Goal: Communication & Community: Answer question/provide support

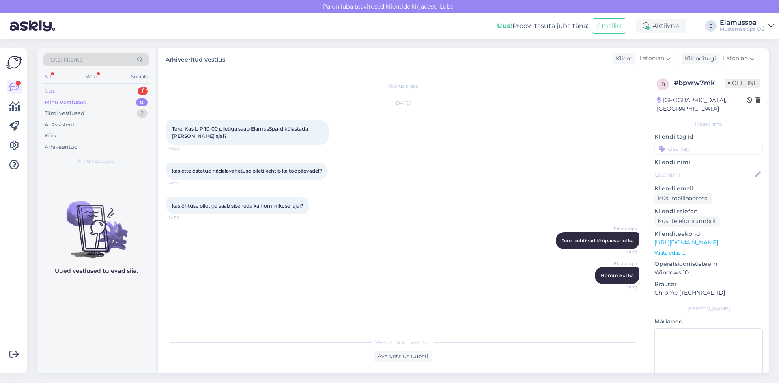
click at [129, 89] on div "Uus 1" at bounding box center [96, 91] width 106 height 11
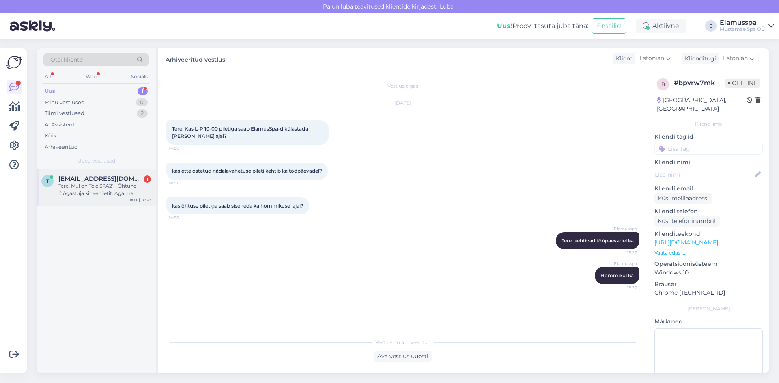
click at [117, 178] on span "[EMAIL_ADDRESS][DOMAIN_NAME]" at bounding box center [100, 178] width 84 height 7
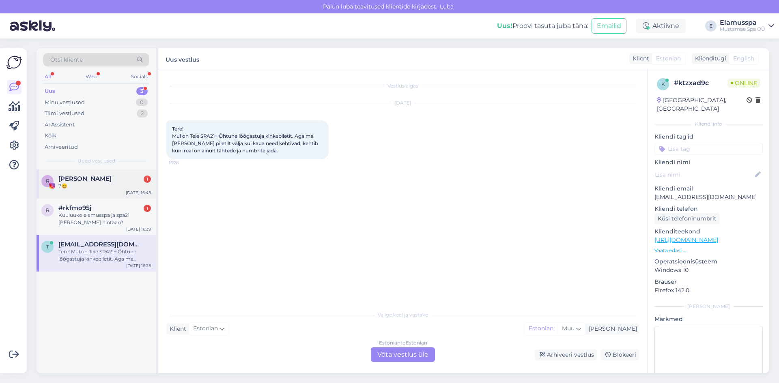
click at [87, 187] on div "?😄" at bounding box center [104, 186] width 93 height 7
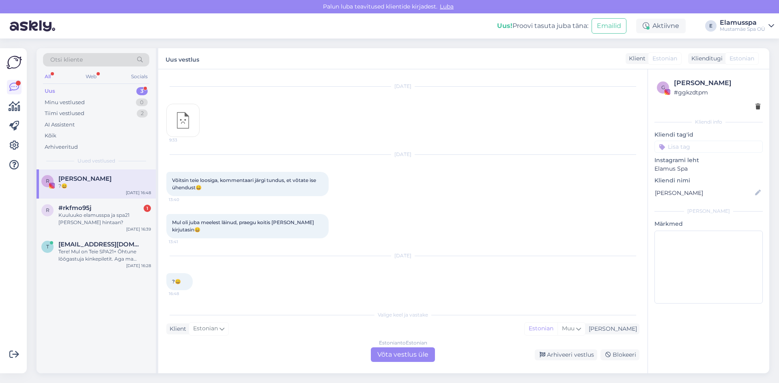
click at [202, 56] on div "Uus vestlus Klient Estonian Klienditugi [DEMOGRAPHIC_DATA]" at bounding box center [463, 58] width 611 height 21
click at [198, 56] on label "Uus vestlus" at bounding box center [183, 58] width 34 height 11
click at [639, 56] on div "Klient" at bounding box center [636, 58] width 20 height 9
click at [86, 208] on span "#rkfmo95j" at bounding box center [74, 207] width 33 height 7
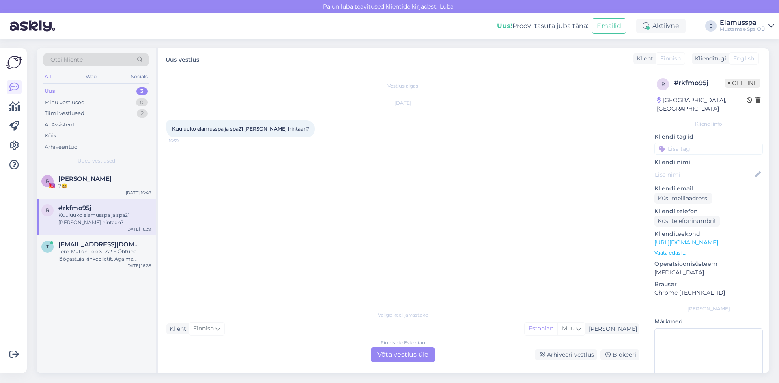
click at [396, 350] on div "Finnish to Estonian Võta vestlus üle" at bounding box center [403, 355] width 64 height 15
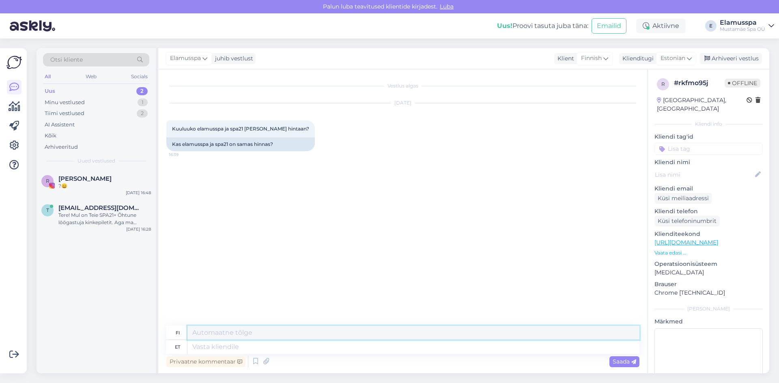
click at [242, 329] on textarea at bounding box center [413, 333] width 452 height 14
click at [229, 346] on textarea at bounding box center [413, 347] width 452 height 14
type textarea "Tere!"
type textarea "Hei!"
type textarea "Tere! Ei o"
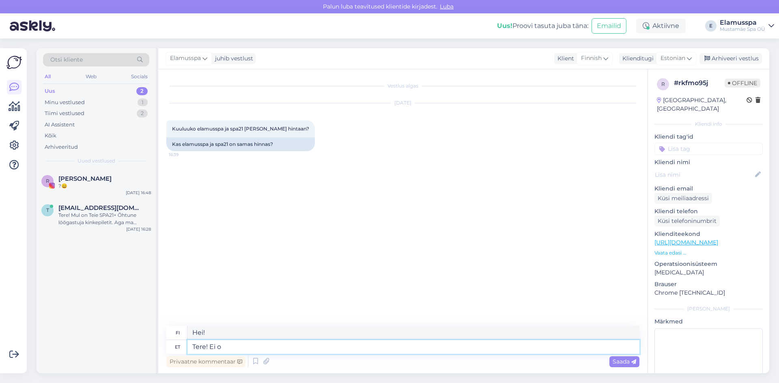
type textarea "Hei! Ei"
type textarea "Tere! Ei ooe."
type textarea "Hei! Ei, ei."
type textarea "Tere! Ei ole."
type textarea "Hei! Ei."
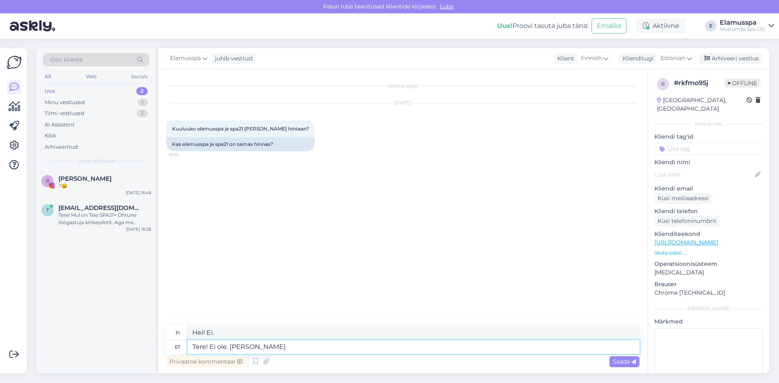
type textarea "Tere! Ei ole. [PERSON_NAME]"
type textarea "Hei! Ei. [PERSON_NAME]"
type textarea "Tere! Ei ole. Kui ostate e"
type textarea "Hei! Ei. [PERSON_NAME] ostat"
type textarea "Tere! Ei ole. Kui ostate 21"
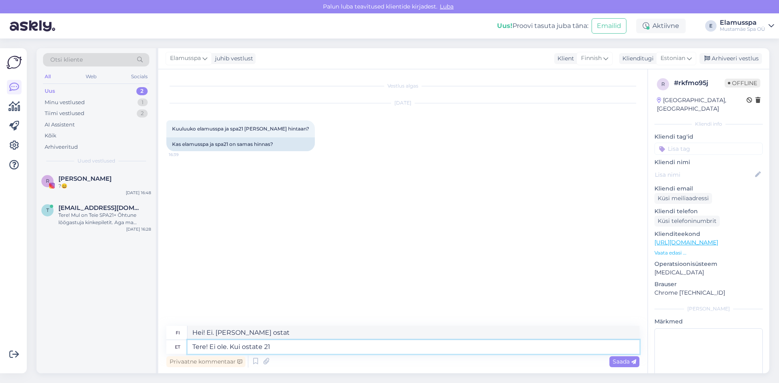
type textarea "Hei! Ei. [PERSON_NAME] ostat 21"
type textarea "Tere! Ei ole. Kui ostate 21+"
type textarea "Hei! Ei. [PERSON_NAME] ostat 21+"
type textarea "Tere! Ei ole. Kui ostate 21+ spaa p"
type textarea "Hei! Ei. [PERSON_NAME] ostat 21+ kylpylän"
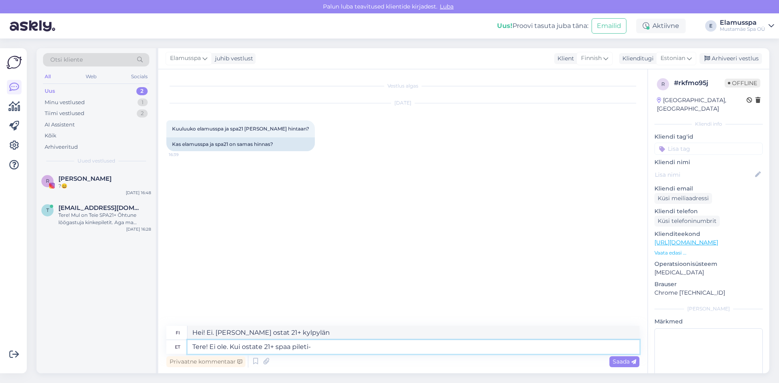
type textarea "Tere! Ei ole. Kui ostate 21+ spaa pileti- s"
type textarea "Hei! Ei. [PERSON_NAME] ostat yli 21-vuotiaille tarkoitetun kylpylälipun-"
type textarea "Tere! Ei ole. Kui ostate 21+ spaa pileti- siis s"
type textarea "Hei! Ei. [PERSON_NAME] ostat kylpylälipun 21+, niin"
type textarea "Tere! Ei ole. Kui ostate 21+ spaa pileti- siis saate"
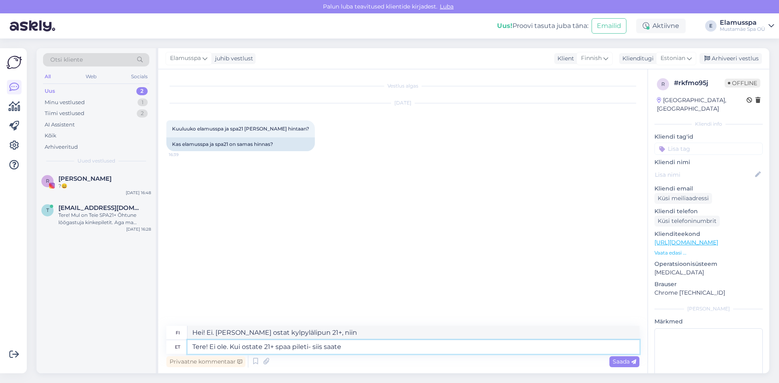
type textarea "Hei! Ei. [PERSON_NAME] ostat kylpylälipun 21+, saat"
type textarea "Tere! Ei ole. Kui ostate 21+ spaa pileti- siis saate pääsd"
type textarea "Hei! Ei. [PERSON_NAME] ostat kylpylälipun 21+, saat pääsyn"
type textarea "Tere! Ei ole. Kui ostate 21+ spaa pileti- siis saate pääsedak"
type textarea "Hei! Ei. [PERSON_NAME] ostat kylpylälipun 21+, pääset sisään."
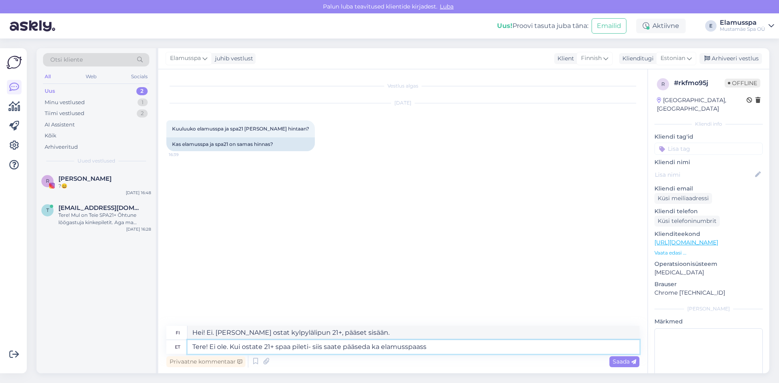
type textarea "Tere! Ei ole. Kui ostate 21+ spaa pileti- siis saate pääseda ka elamusspaasse"
type textarea "Hei! Ei. [PERSON_NAME] ostat 21+ kylpylälipun, [PERSON_NAME] myös päästä elämys…"
type textarea "Tere! Ei ole. Kui ostate 21+ spaa pileti- siis saate pääseda ka elamusspaasse"
click at [622, 356] on div "Privaatne kommentaar Saada" at bounding box center [402, 361] width 473 height 15
click at [624, 359] on span "Saada" at bounding box center [625, 361] width 24 height 7
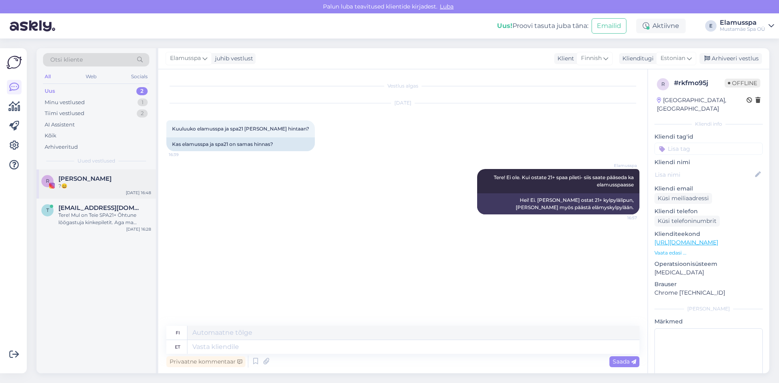
click at [98, 191] on div "R [PERSON_NAME] ?😄 [DATE] 16:48" at bounding box center [96, 184] width 119 height 29
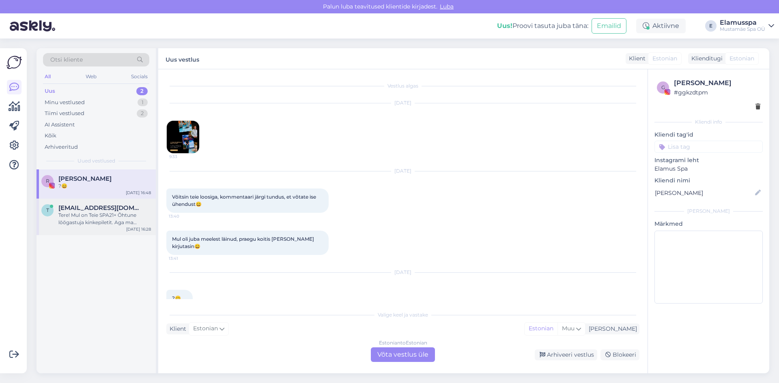
scroll to position [17, 0]
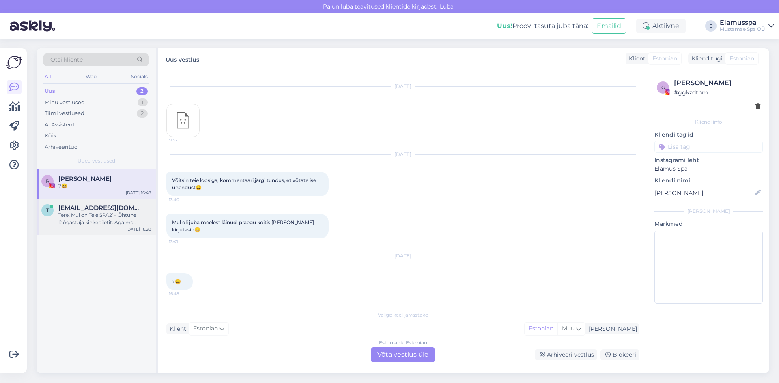
click at [101, 215] on div "Tere! Mul on Teie SPA21+ Õhtune lõõgastuja kinkepiletit. Aga ma [PERSON_NAME] p…" at bounding box center [104, 219] width 93 height 15
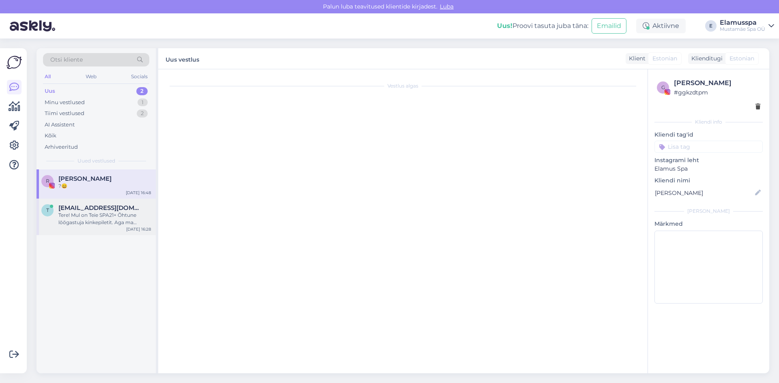
scroll to position [0, 0]
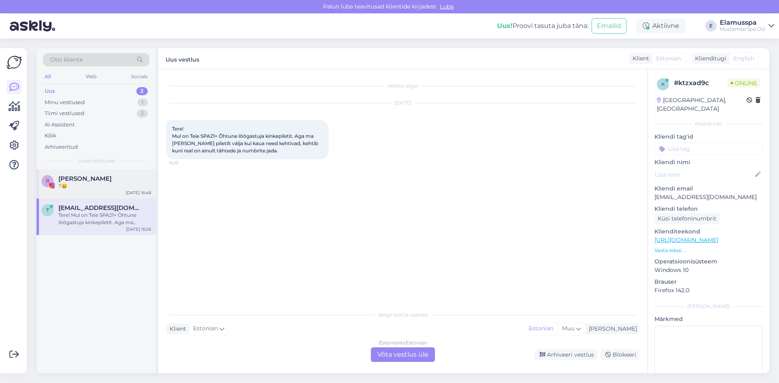
click at [116, 187] on div "?😄" at bounding box center [104, 186] width 93 height 7
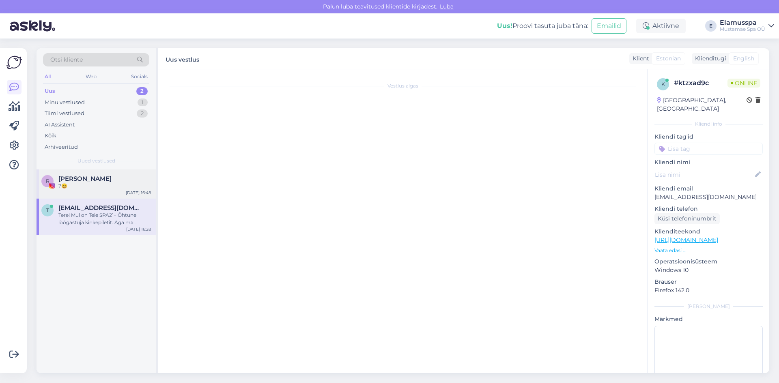
scroll to position [17, 0]
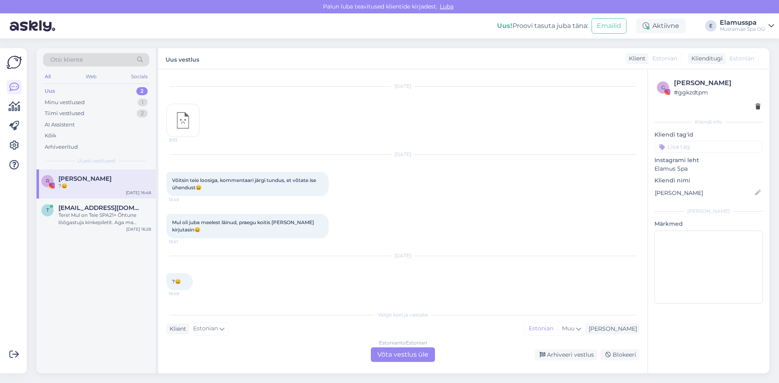
click at [195, 36] on div "Uus! Proovi tasuta [PERSON_NAME]: Emailid Aktiivne E Elamusspa Mustamäe Spa OÜ" at bounding box center [389, 25] width 779 height 25
click at [432, 354] on div "Estonian to Estonian Võta vestlus üle" at bounding box center [403, 355] width 64 height 15
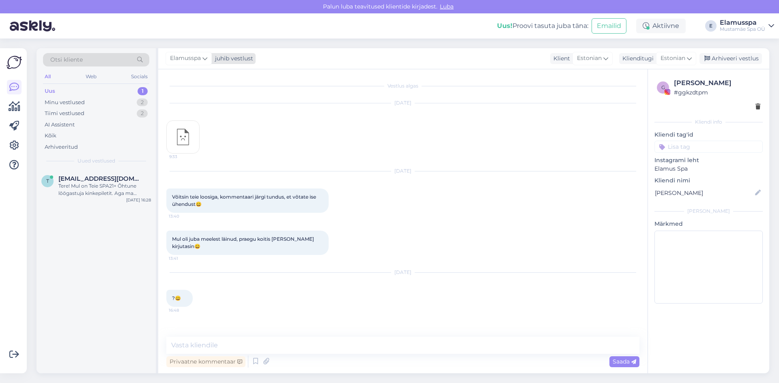
drag, startPoint x: 193, startPoint y: 59, endPoint x: 238, endPoint y: 59, distance: 44.6
click at [199, 59] on span "Elamusspa" at bounding box center [185, 58] width 31 height 9
click at [219, 119] on div "[PERSON_NAME]" at bounding box center [211, 115] width 70 height 10
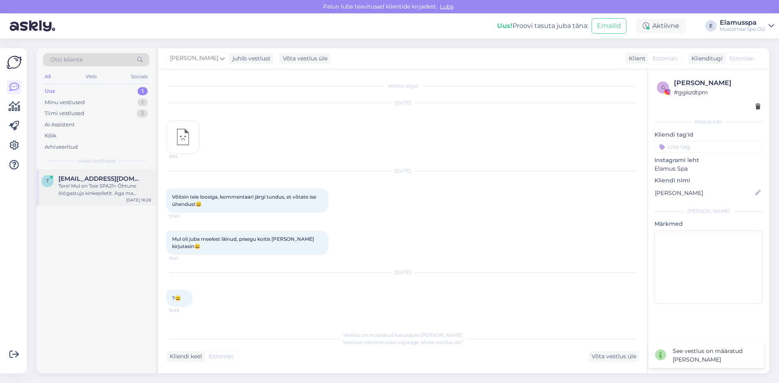
click at [86, 183] on div "Tere! Mul on Teie SPA21+ Õhtune lõõgastuja kinkepiletit. Aga ma [PERSON_NAME] p…" at bounding box center [104, 190] width 93 height 15
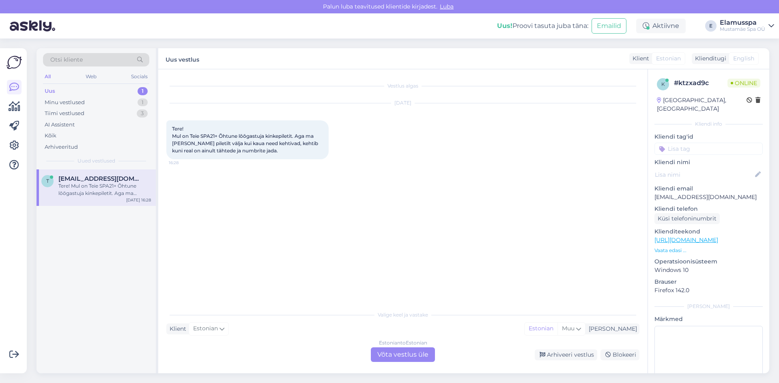
click at [379, 355] on div "Estonian to Estonian Võta vestlus üle" at bounding box center [403, 355] width 64 height 15
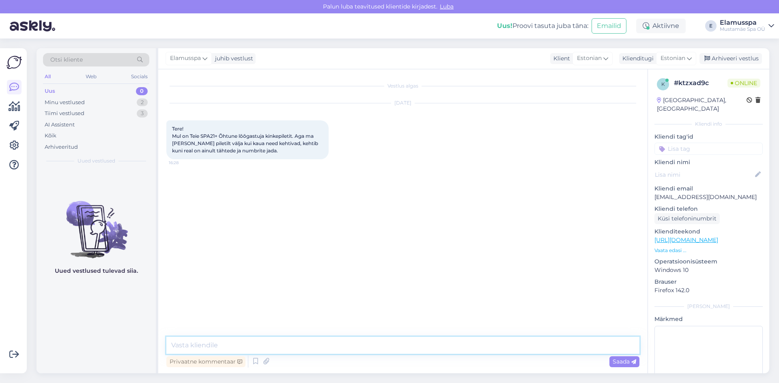
click at [373, 345] on textarea at bounding box center [402, 345] width 473 height 17
type textarea "Tere, Triipkoodi kõrval peaks olema kuupäev millal kinkekaart aegub. Kinkekaard…"
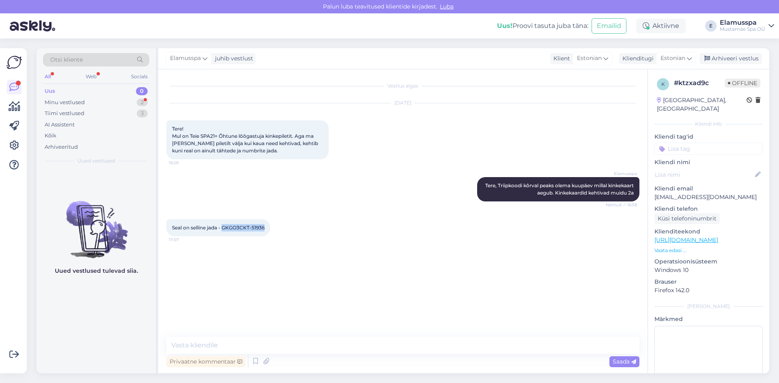
drag, startPoint x: 224, startPoint y: 226, endPoint x: 267, endPoint y: 228, distance: 42.2
click at [267, 228] on div "Seal on selline jada - GKGO3CKT-51936 17:07" at bounding box center [218, 228] width 104 height 17
click at [302, 196] on div "Elamusspa Tere, Triipkoodi kõrval peaks olema kuupäev millal kinkekaart aegub. …" at bounding box center [402, 189] width 473 height 42
click at [220, 56] on div "juhib vestlust" at bounding box center [232, 58] width 41 height 9
click at [212, 120] on div "[EMAIL_ADDRESS][DOMAIN_NAME]" at bounding box center [211, 123] width 67 height 7
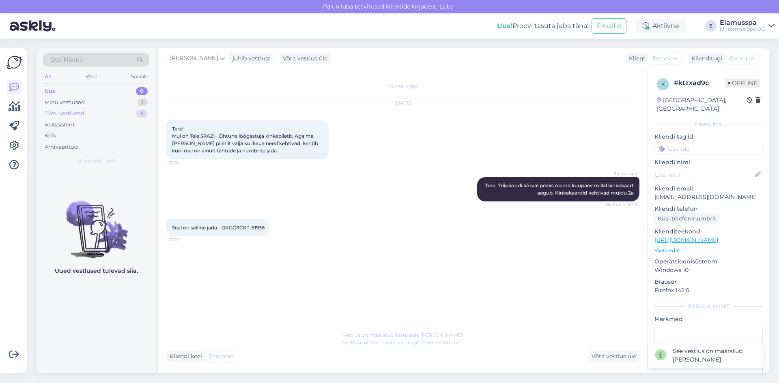
click at [99, 112] on div "Tiimi vestlused 4" at bounding box center [96, 113] width 106 height 11
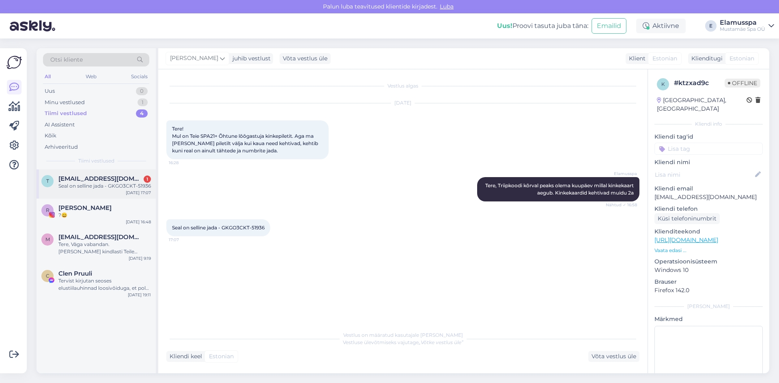
click at [87, 188] on div "Seal on selline jada - GKGO3CKT-51936" at bounding box center [104, 186] width 93 height 7
click at [107, 210] on span "[PERSON_NAME]" at bounding box center [84, 207] width 53 height 7
